Goal: Information Seeking & Learning: Check status

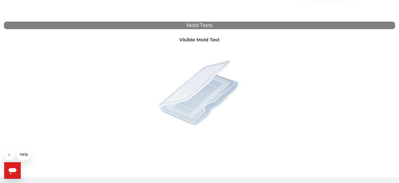
scroll to position [27, 0]
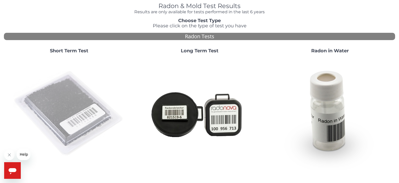
click at [95, 99] on img at bounding box center [69, 114] width 112 height 112
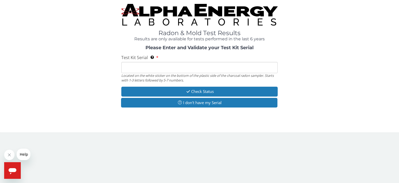
click at [149, 66] on input "Test Kit Serial Located on the white sticker on the bottom of the plastic side …" at bounding box center [199, 67] width 156 height 11
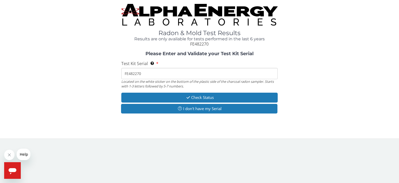
type input "FE482270"
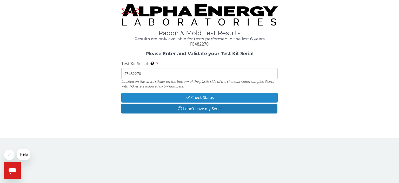
click at [217, 100] on button "Check Status" at bounding box center [199, 97] width 156 height 10
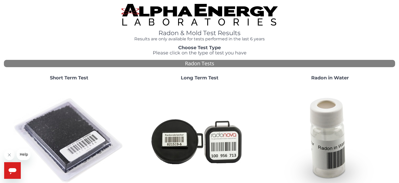
click at [58, 77] on strong "Short Term Test" at bounding box center [69, 78] width 38 height 6
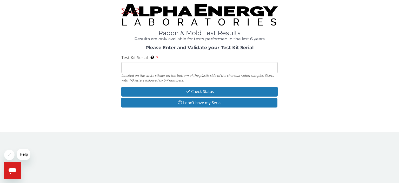
click at [139, 66] on input "Test Kit Serial Located on the white sticker on the bottom of the plastic side …" at bounding box center [199, 67] width 156 height 11
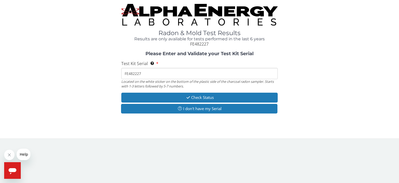
type input "FE482227"
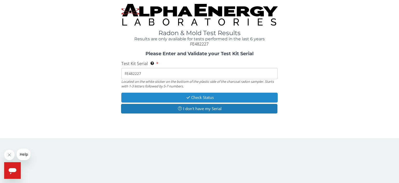
click at [200, 99] on button "Check Status" at bounding box center [199, 97] width 156 height 10
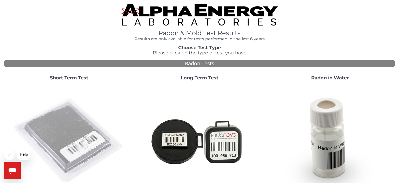
click at [78, 125] on img at bounding box center [69, 141] width 112 height 112
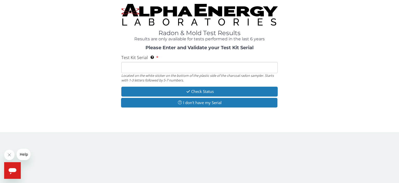
click at [160, 64] on input "Test Kit Serial Located on the white sticker on the bottom of the plastic side …" at bounding box center [199, 67] width 156 height 11
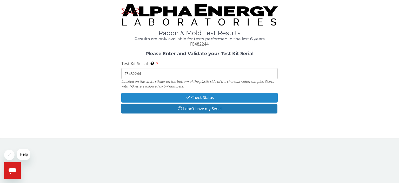
type input "FE482244"
click at [229, 99] on button "Check Status" at bounding box center [199, 97] width 156 height 10
